Goal: Task Accomplishment & Management: Manage account settings

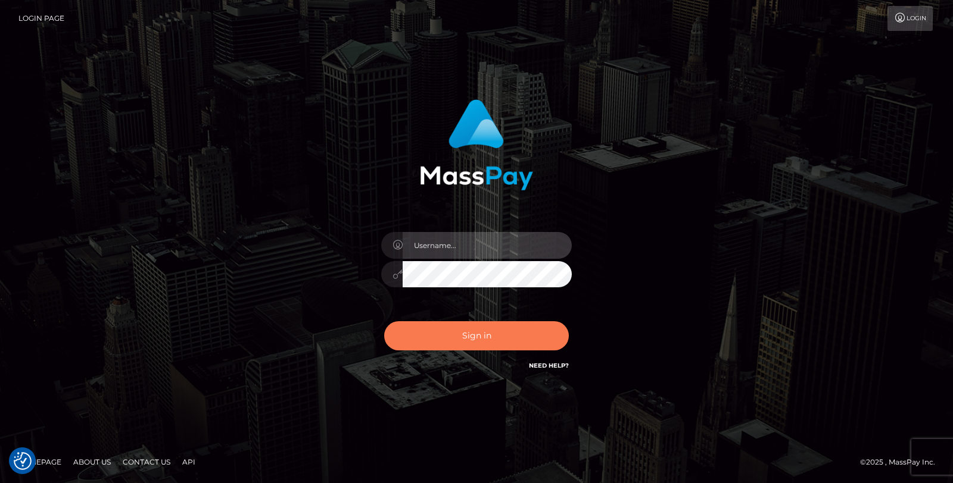
type input "Jessel.Silversocial"
click at [465, 340] on button "Sign in" at bounding box center [476, 336] width 185 height 29
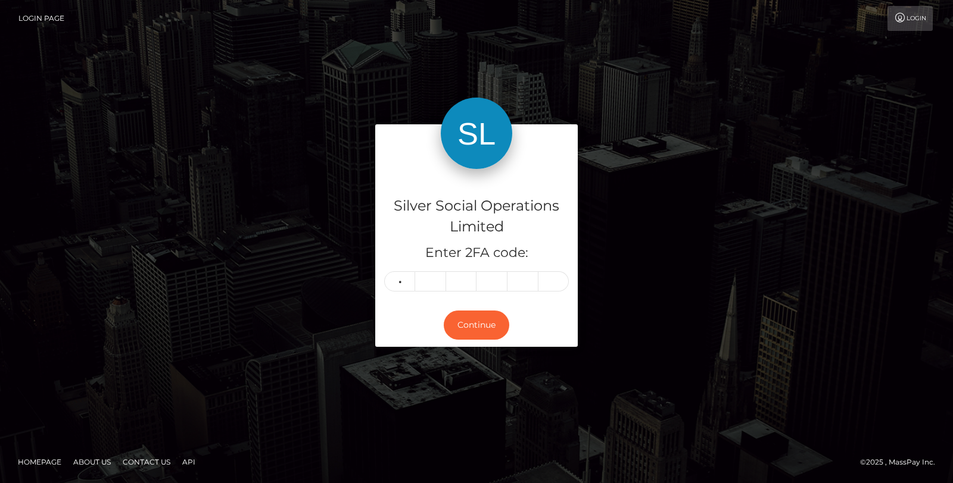
type input "9"
type input "4"
type input "0"
type input "5"
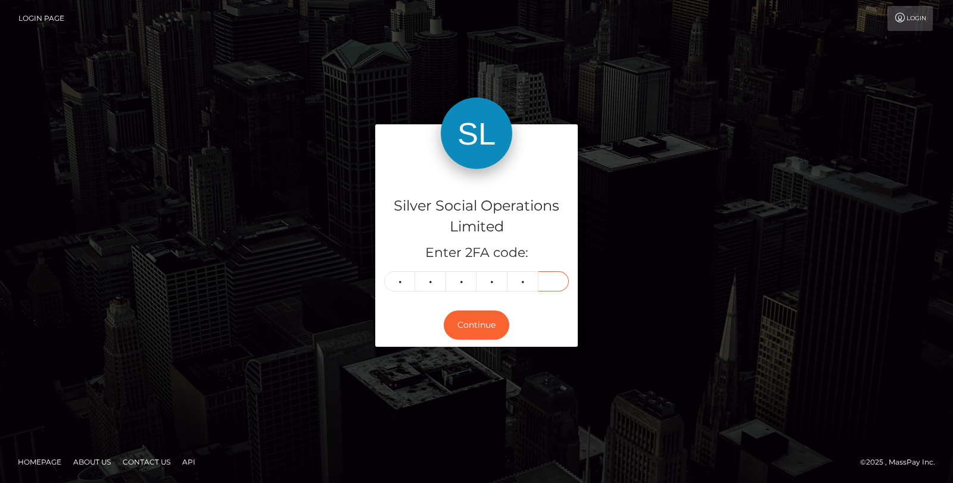
type input "7"
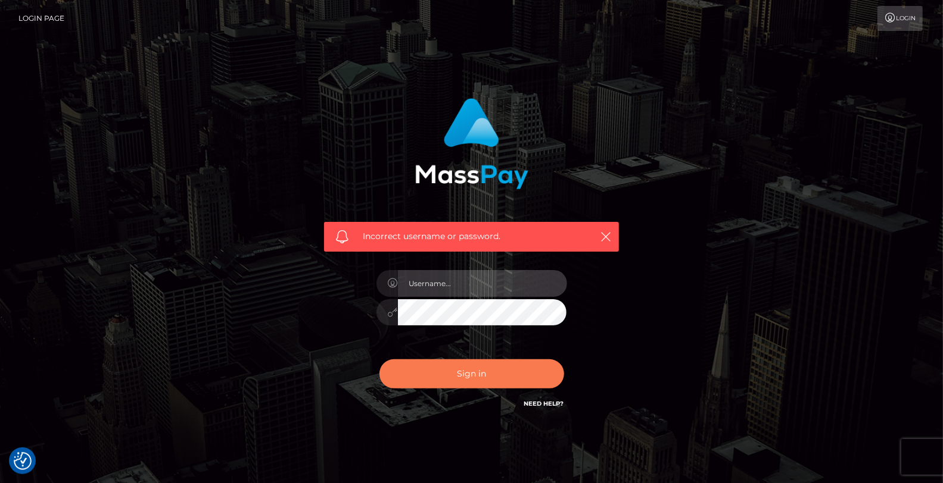
type input "Jessel.Silversocial"
click at [457, 360] on button "Sign in" at bounding box center [471, 374] width 185 height 29
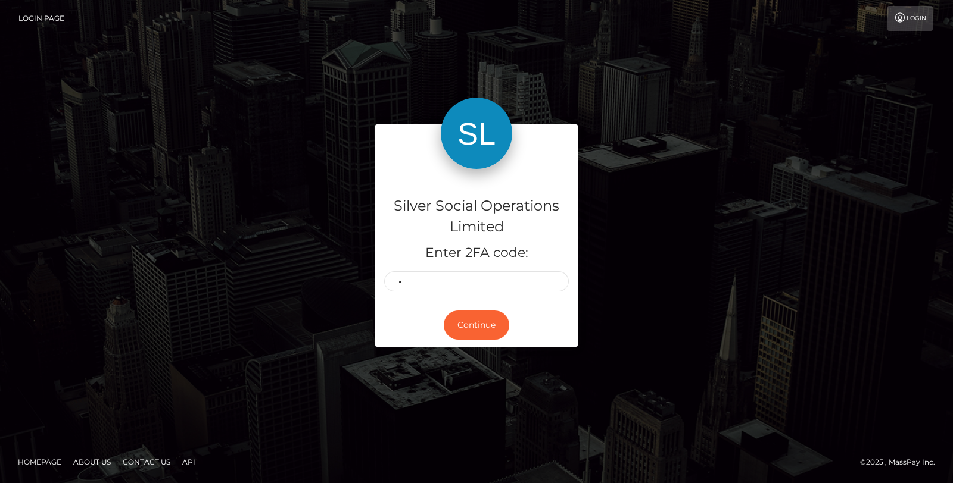
type input "7"
type input "4"
type input "0"
type input "5"
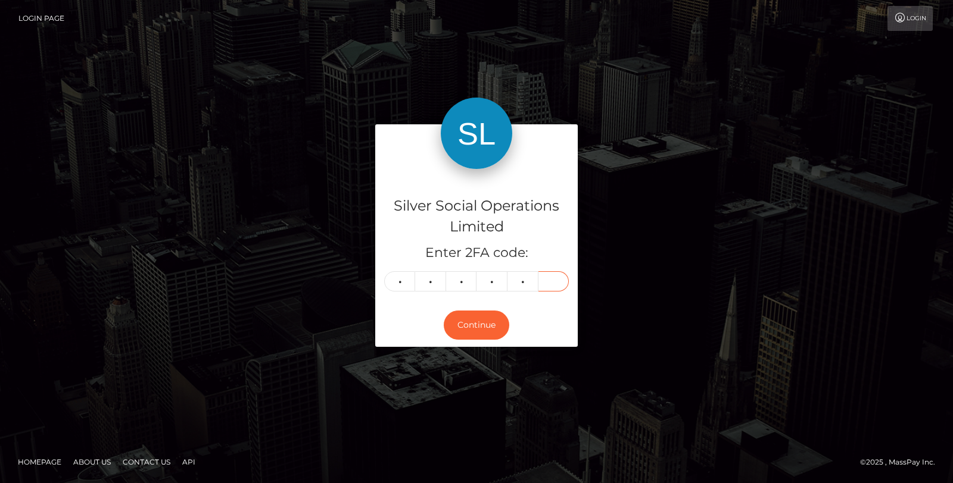
type input "7"
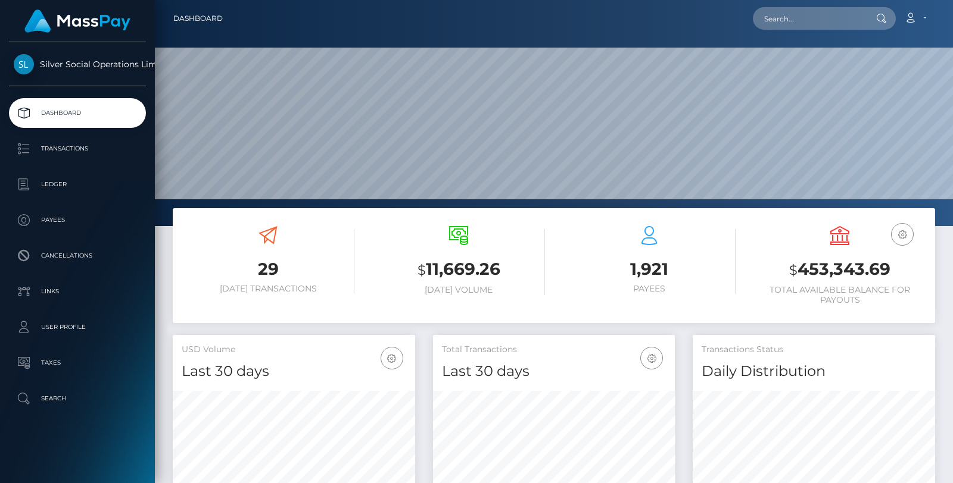
scroll to position [211, 242]
drag, startPoint x: 787, startPoint y: 266, endPoint x: 906, endPoint y: 260, distance: 118.6
click at [906, 260] on h3 "$ 453,343.69" at bounding box center [839, 270] width 173 height 24
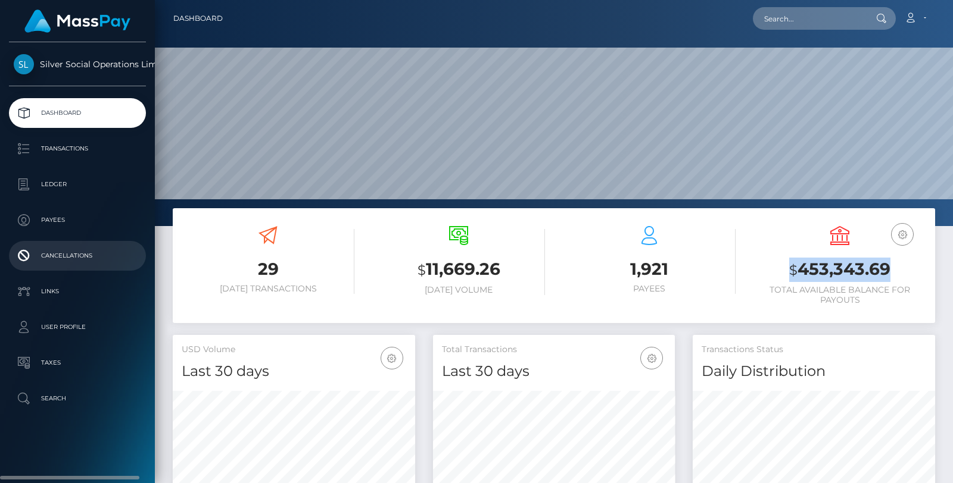
copy h3 "$ 453,343.69"
